Goal: Transaction & Acquisition: Purchase product/service

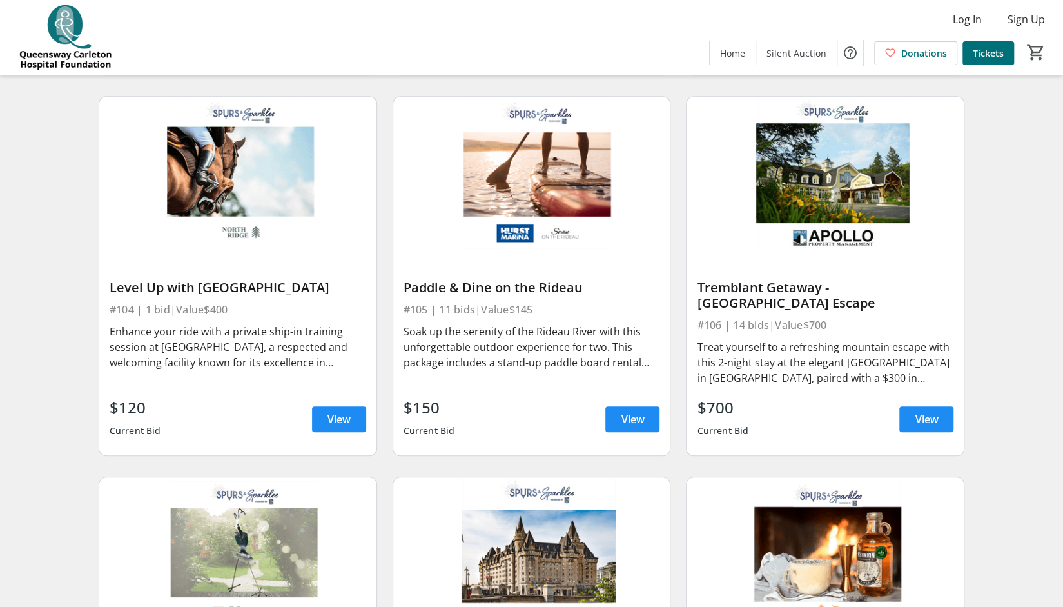
scroll to position [471, 0]
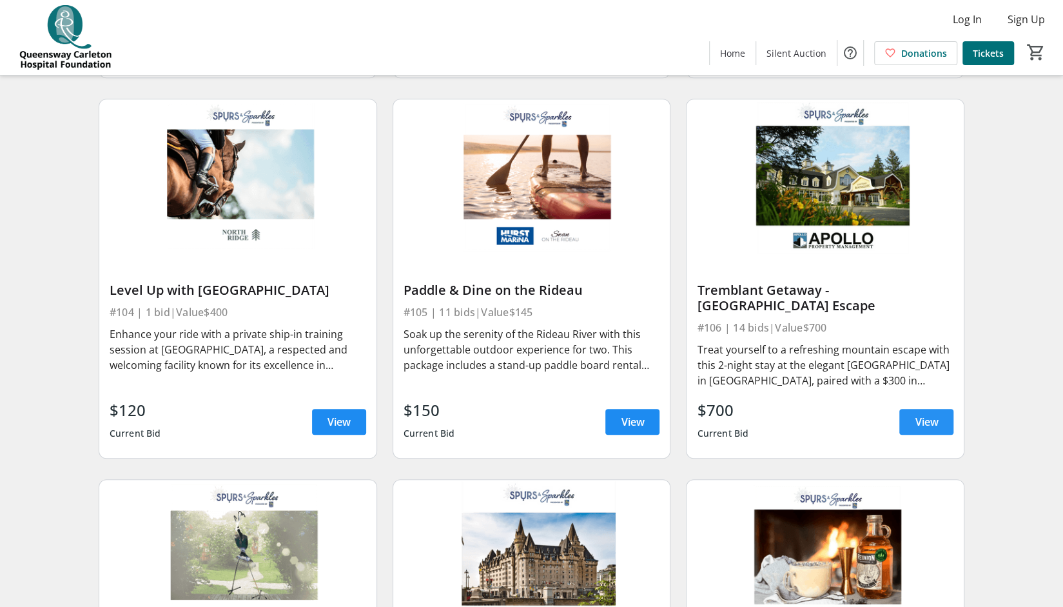
click at [930, 421] on span "View" at bounding box center [926, 421] width 23 height 15
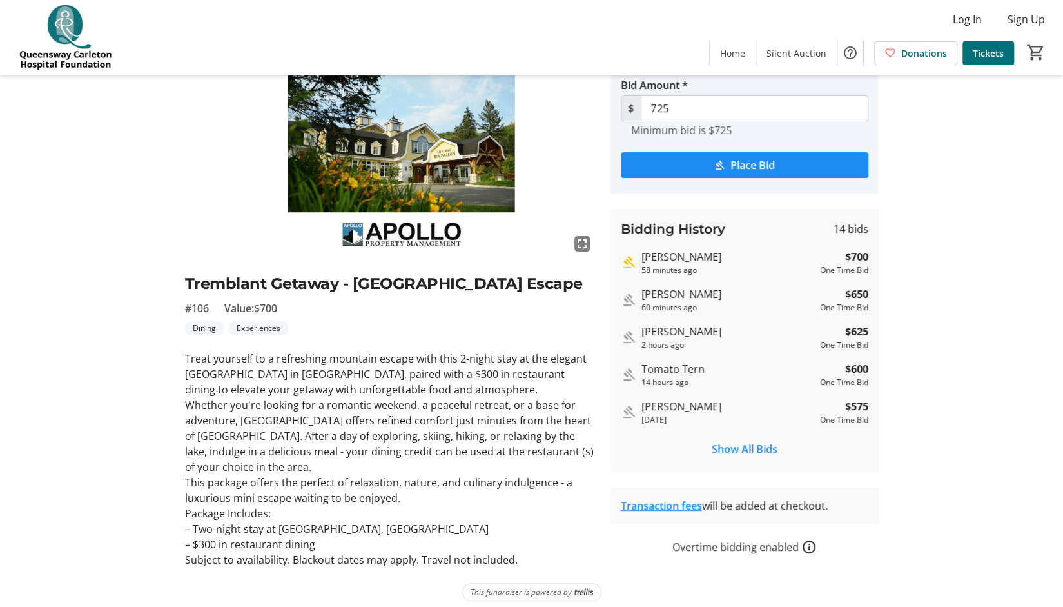
scroll to position [95, 0]
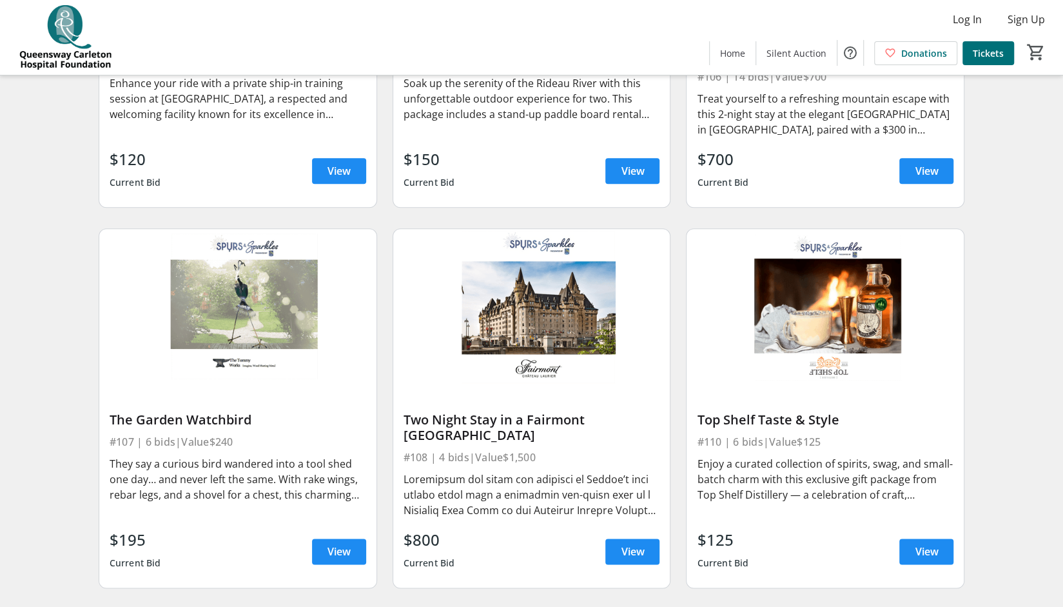
scroll to position [765, 0]
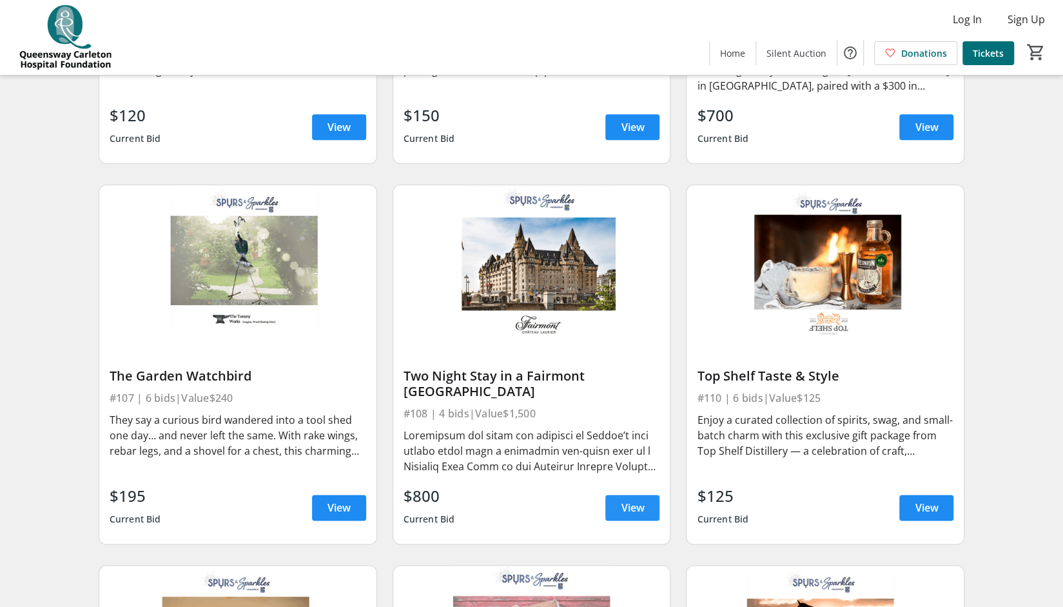
click at [629, 512] on span "View" at bounding box center [632, 507] width 23 height 15
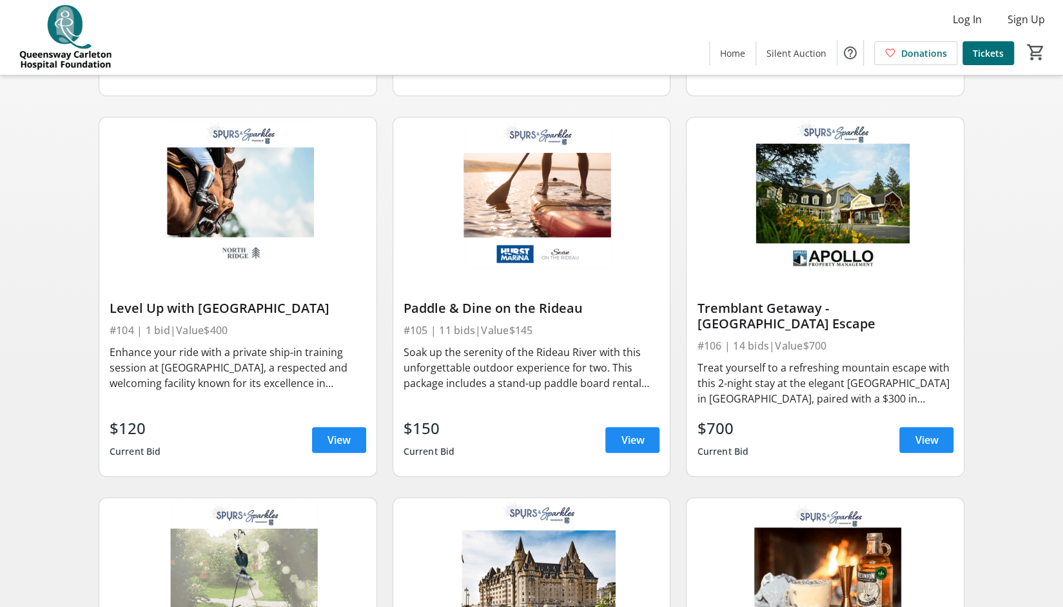
scroll to position [379, 0]
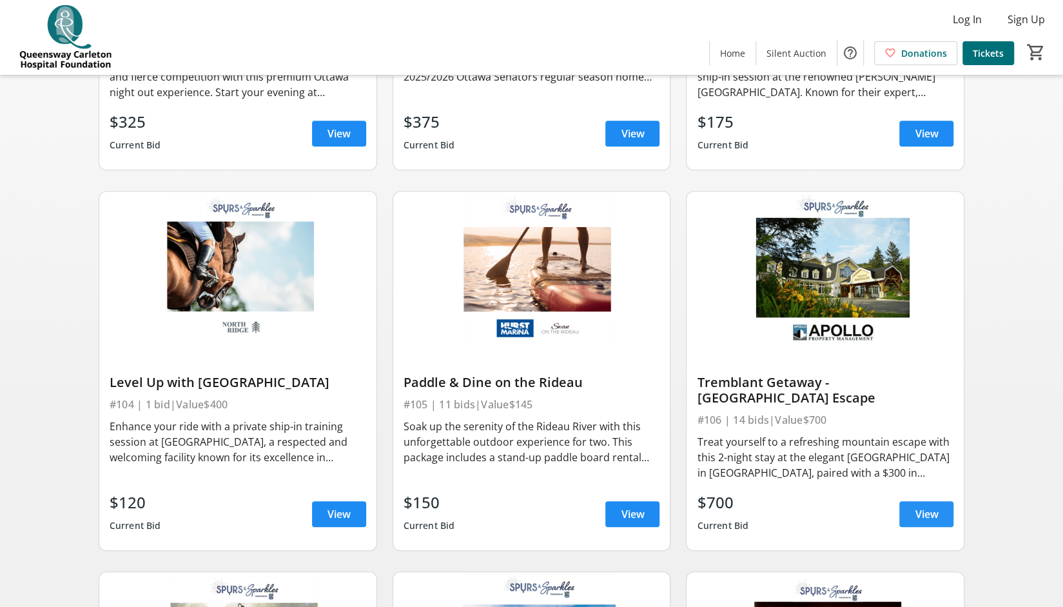
click at [932, 511] on span "View" at bounding box center [926, 513] width 23 height 15
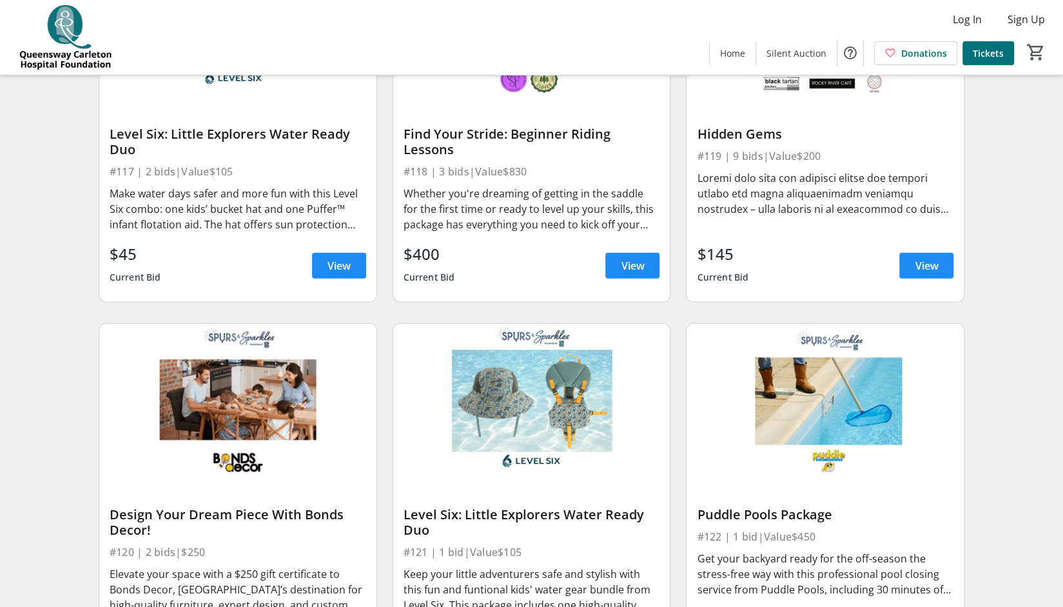
scroll to position [2133, 0]
